Goal: Information Seeking & Learning: Learn about a topic

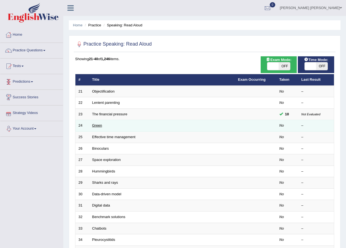
click at [96, 125] on link "Green" at bounding box center [97, 125] width 10 height 4
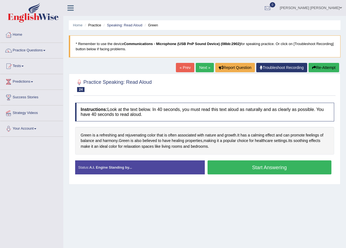
click at [275, 167] on button "Start Answering" at bounding box center [269, 168] width 124 height 14
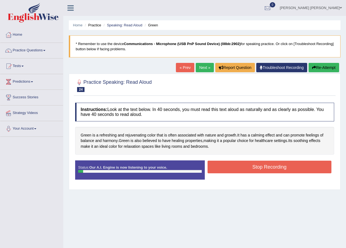
click at [259, 166] on button "Stop Recording" at bounding box center [269, 167] width 124 height 13
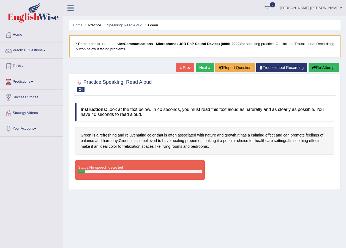
click at [328, 67] on button "Re-Attempt" at bounding box center [323, 67] width 31 height 9
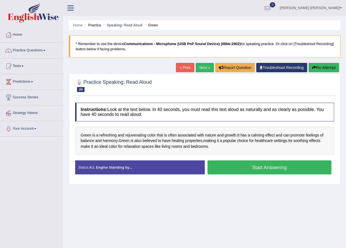
click at [255, 167] on button "Start Answering" at bounding box center [269, 168] width 124 height 14
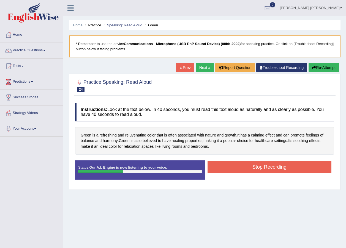
click at [252, 167] on button "Stop Recording" at bounding box center [269, 167] width 124 height 13
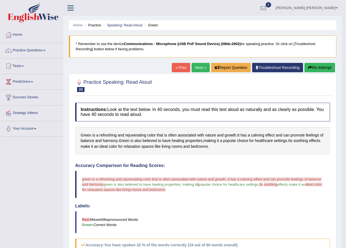
click at [196, 68] on link "Next »" at bounding box center [200, 67] width 18 height 9
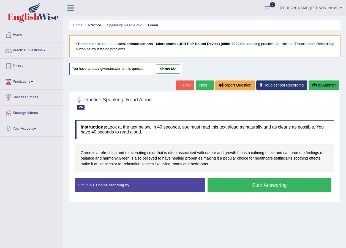
click at [332, 85] on button "Re-Attempt" at bounding box center [323, 85] width 31 height 9
click at [174, 67] on link "show me" at bounding box center [168, 68] width 24 height 9
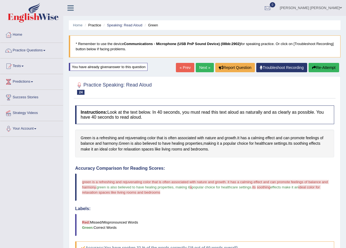
click at [317, 67] on button "Re-Attempt" at bounding box center [323, 67] width 31 height 9
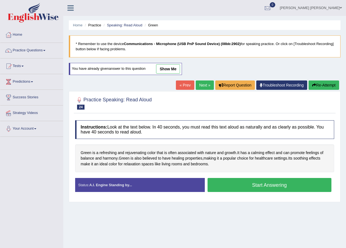
click at [253, 185] on button "Start Answering" at bounding box center [269, 185] width 124 height 14
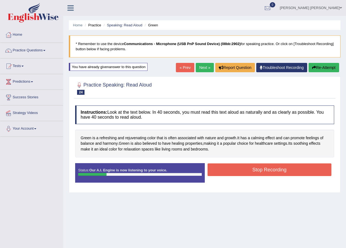
click at [283, 170] on button "Stop Recording" at bounding box center [269, 170] width 124 height 13
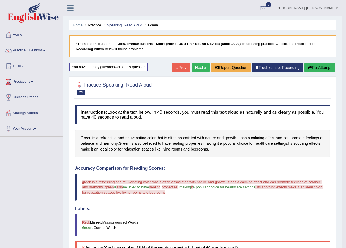
click at [312, 70] on button "Re-Attempt" at bounding box center [319, 67] width 31 height 9
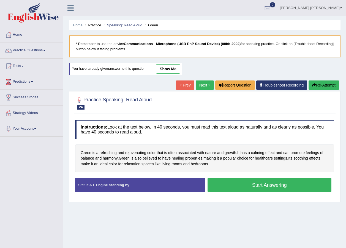
click at [257, 182] on button "Start Answering" at bounding box center [269, 185] width 124 height 14
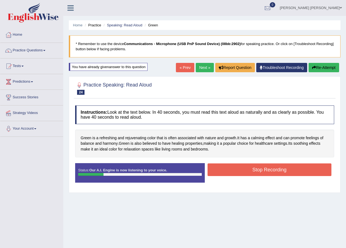
click at [282, 170] on button "Stop Recording" at bounding box center [269, 170] width 124 height 13
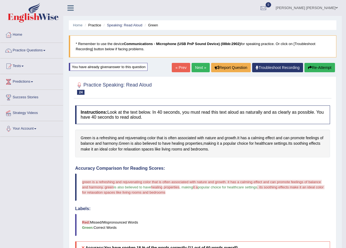
click at [197, 67] on link "Next »" at bounding box center [200, 67] width 18 height 9
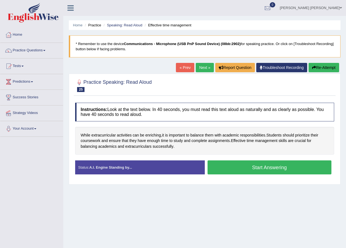
click at [260, 165] on button "Start Answering" at bounding box center [269, 168] width 124 height 14
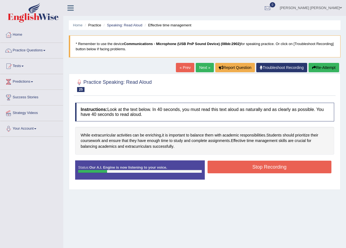
click at [257, 167] on button "Stop Recording" at bounding box center [269, 167] width 124 height 13
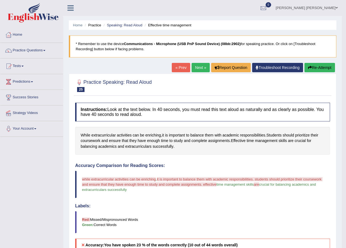
click at [318, 68] on button "Re-Attempt" at bounding box center [319, 67] width 31 height 9
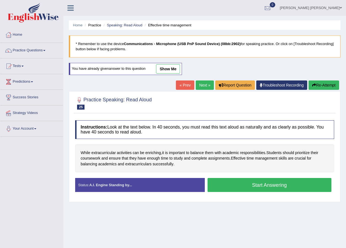
click at [301, 186] on button "Start Answering" at bounding box center [269, 185] width 124 height 14
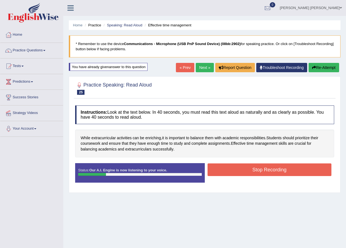
click at [299, 169] on button "Stop Recording" at bounding box center [269, 170] width 124 height 13
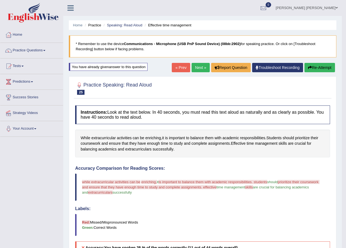
click at [200, 64] on link "Next »" at bounding box center [200, 67] width 18 height 9
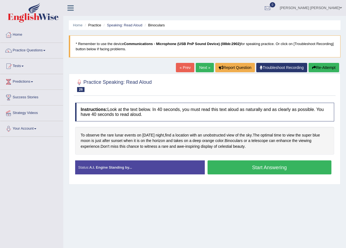
click at [270, 164] on button "Start Answering" at bounding box center [269, 168] width 124 height 14
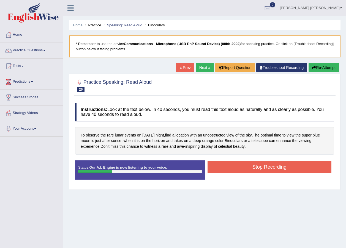
click at [276, 164] on button "Stop Recording" at bounding box center [269, 167] width 124 height 13
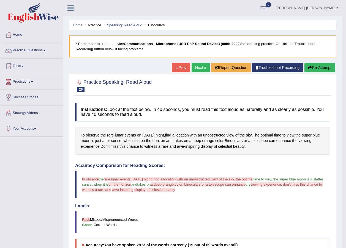
click at [197, 69] on link "Next »" at bounding box center [200, 67] width 18 height 9
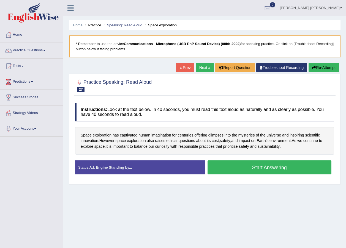
click at [257, 168] on button "Start Answering" at bounding box center [269, 168] width 124 height 14
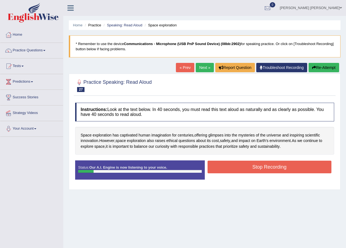
click at [274, 170] on button "Stop Recording" at bounding box center [269, 167] width 124 height 13
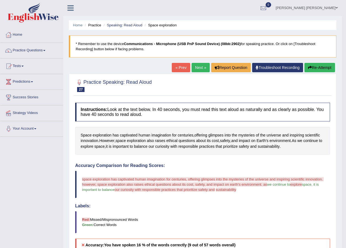
click at [196, 69] on link "Next »" at bounding box center [200, 67] width 18 height 9
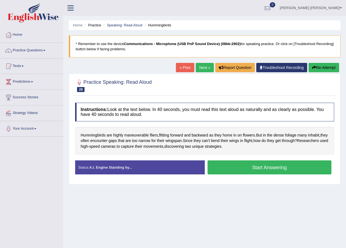
click at [266, 168] on button "Start Answering" at bounding box center [269, 168] width 124 height 14
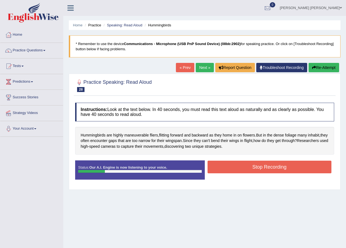
click at [282, 166] on button "Stop Recording" at bounding box center [269, 167] width 124 height 13
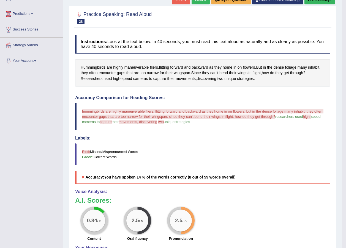
scroll to position [23, 0]
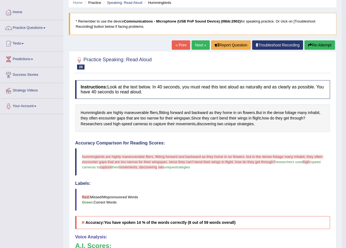
click at [326, 42] on button "Re-Attempt" at bounding box center [319, 44] width 31 height 9
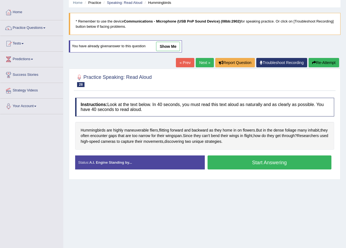
click at [274, 161] on button "Start Answering" at bounding box center [269, 163] width 124 height 14
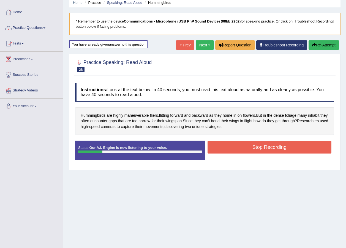
click at [296, 149] on button "Stop Recording" at bounding box center [269, 147] width 124 height 13
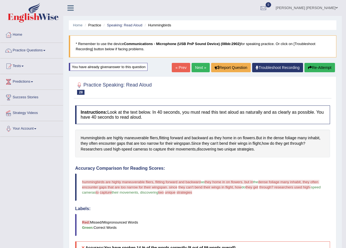
click at [202, 64] on link "Next »" at bounding box center [200, 67] width 18 height 9
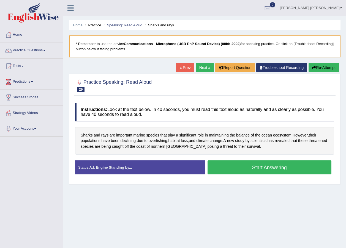
click at [269, 165] on button "Start Answering" at bounding box center [269, 168] width 124 height 14
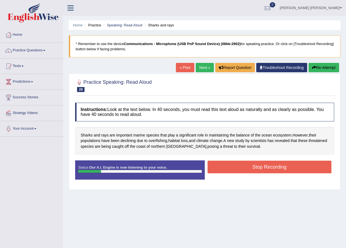
click at [287, 169] on button "Stop Recording" at bounding box center [269, 167] width 124 height 13
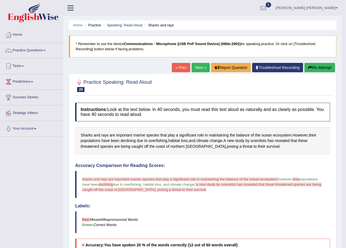
click at [198, 66] on link "Next »" at bounding box center [200, 67] width 18 height 9
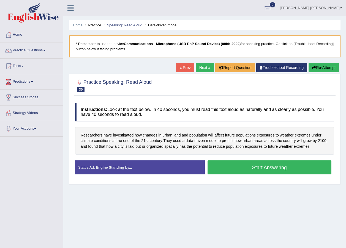
click at [235, 167] on button "Start Answering" at bounding box center [269, 168] width 124 height 14
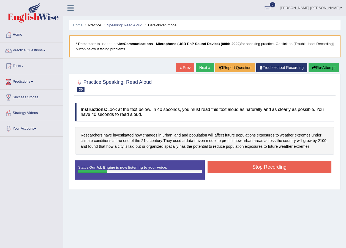
click at [290, 168] on button "Stop Recording" at bounding box center [269, 167] width 124 height 13
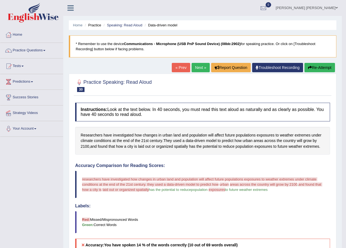
click at [197, 70] on link "Next »" at bounding box center [200, 67] width 18 height 9
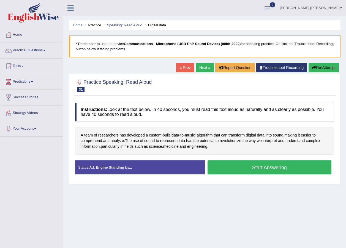
click at [246, 170] on button "Start Answering" at bounding box center [269, 168] width 124 height 14
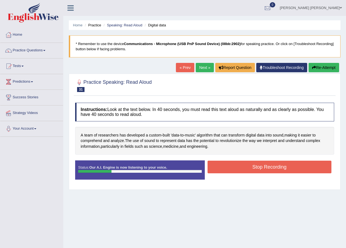
click at [274, 168] on button "Stop Recording" at bounding box center [269, 167] width 124 height 13
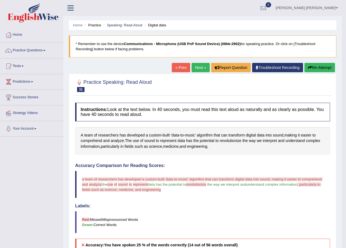
click at [199, 66] on link "Next »" at bounding box center [200, 67] width 18 height 9
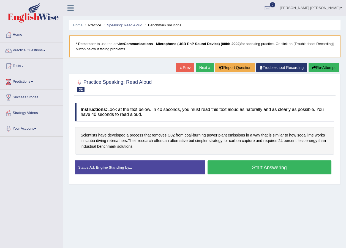
click at [255, 170] on button "Start Answering" at bounding box center [269, 168] width 124 height 14
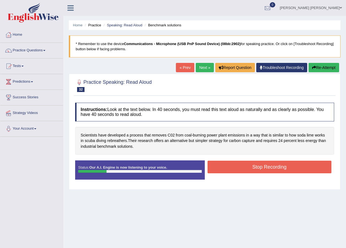
click at [271, 168] on button "Stop Recording" at bounding box center [269, 167] width 124 height 13
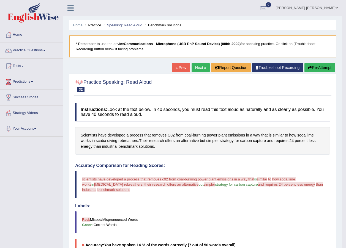
click at [197, 68] on link "Next »" at bounding box center [200, 67] width 18 height 9
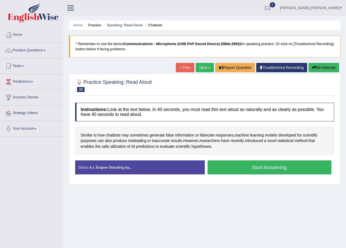
click at [272, 167] on button "Start Answering" at bounding box center [269, 168] width 124 height 14
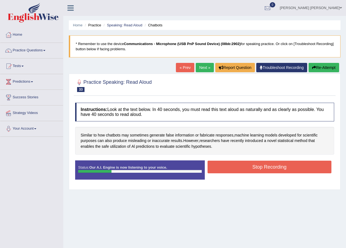
click at [274, 166] on button "Stop Recording" at bounding box center [269, 167] width 124 height 13
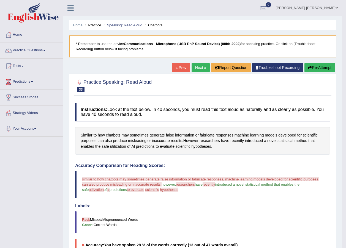
click at [201, 65] on link "Next »" at bounding box center [200, 67] width 18 height 9
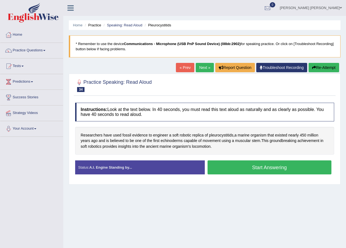
click at [185, 66] on link "« Prev" at bounding box center [185, 67] width 18 height 9
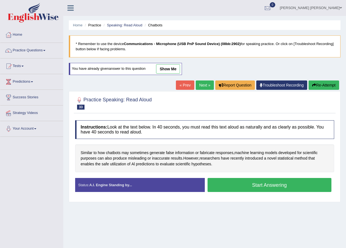
click at [267, 182] on button "Start Answering" at bounding box center [269, 185] width 124 height 14
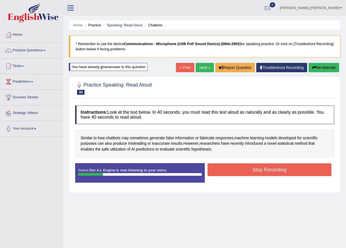
click at [261, 171] on button "Stop Recording" at bounding box center [269, 170] width 124 height 13
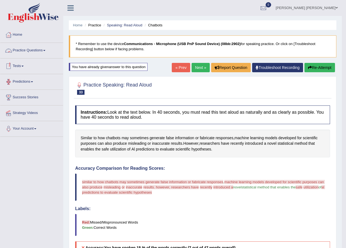
click at [200, 66] on link "Next »" at bounding box center [200, 67] width 18 height 9
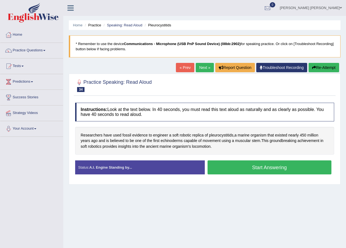
click at [260, 167] on button "Start Answering" at bounding box center [269, 168] width 124 height 14
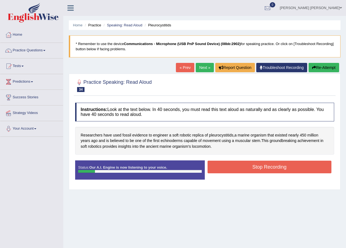
click at [264, 165] on button "Stop Recording" at bounding box center [269, 167] width 124 height 13
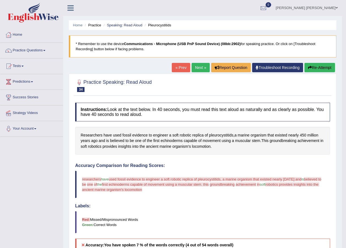
click at [197, 68] on link "Next »" at bounding box center [200, 67] width 18 height 9
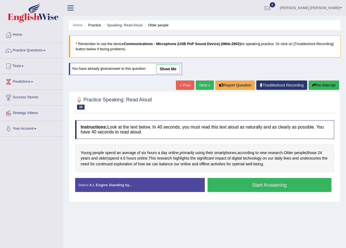
click at [184, 84] on link "« Prev" at bounding box center [185, 85] width 18 height 9
click at [16, 33] on link "Home" at bounding box center [31, 34] width 63 height 14
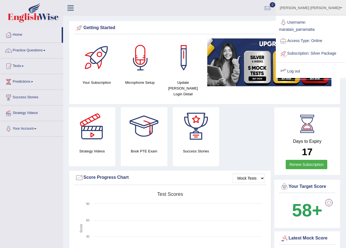
click at [305, 77] on link "Log out" at bounding box center [310, 71] width 69 height 13
